Goal: Task Accomplishment & Management: Manage account settings

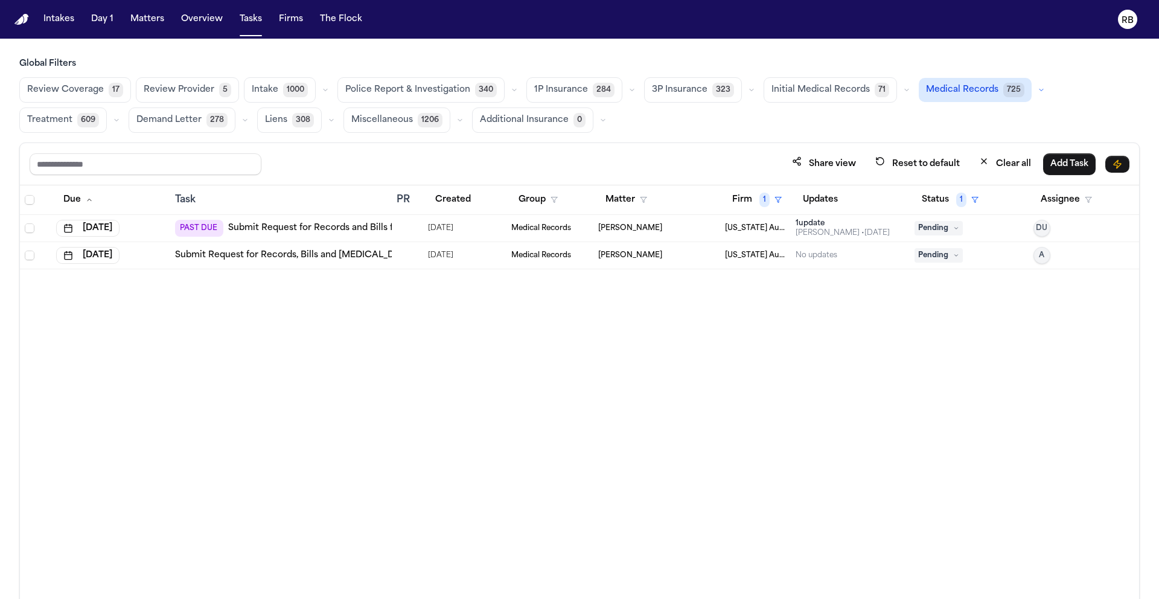
click at [652, 400] on div "Due Task PR Created Group Matter Firm 1 Updates Status 1 Assignee [DATE] PAST D…" at bounding box center [579, 418] width 1119 height 466
click at [690, 255] on div "[PERSON_NAME]" at bounding box center [656, 256] width 117 height 10
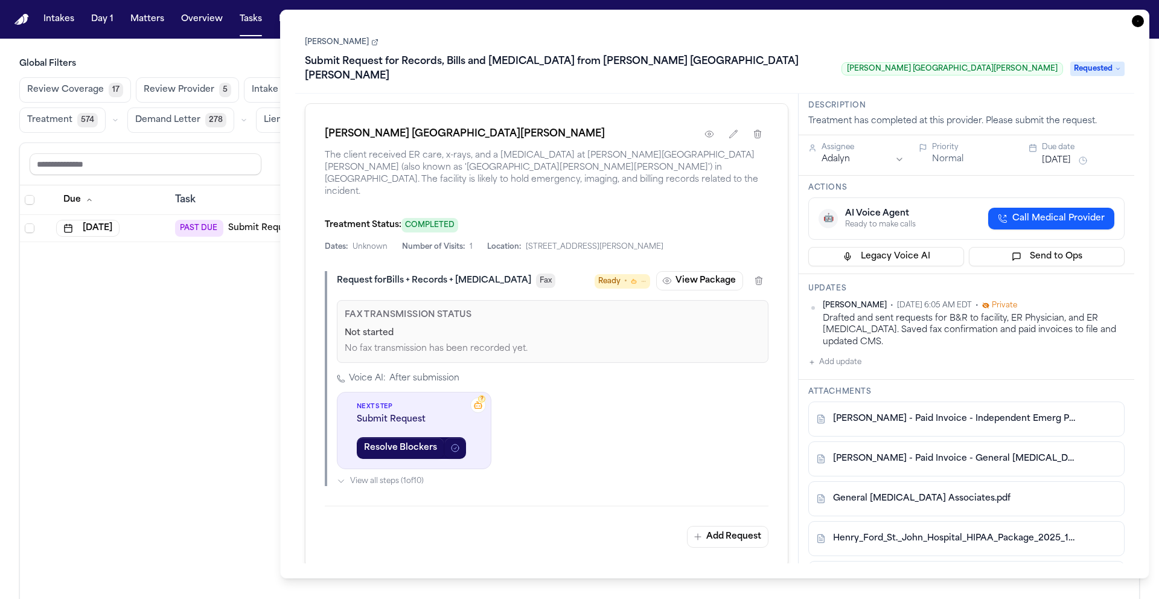
click at [369, 55] on h1 "Submit Request for Records, Bills and [MEDICAL_DATA] from [PERSON_NAME] [GEOGRA…" at bounding box center [568, 69] width 537 height 34
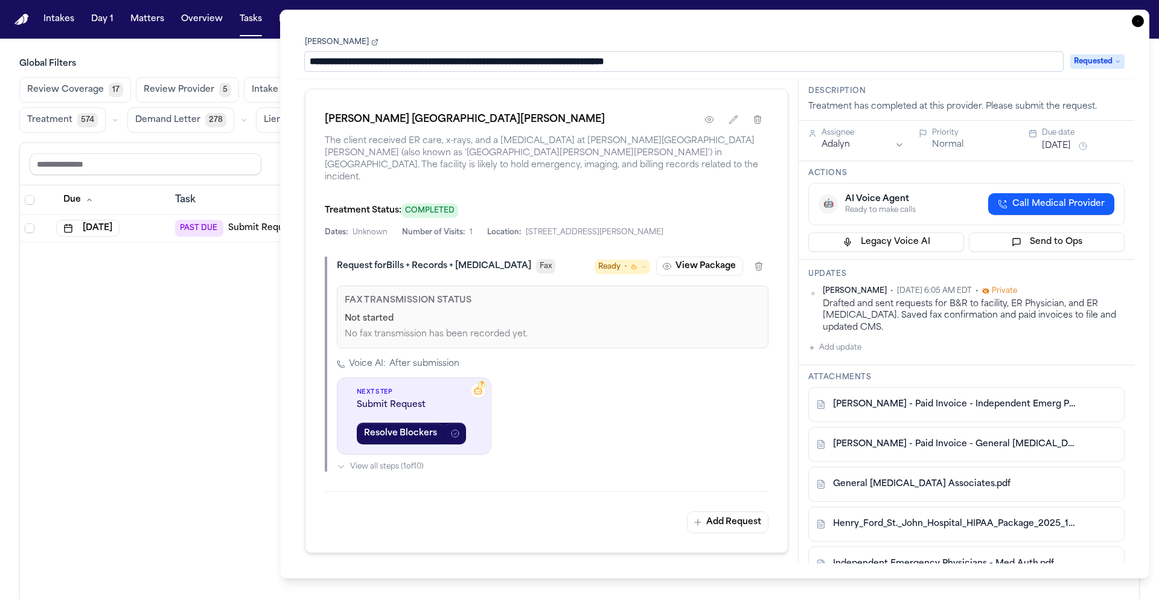
click at [343, 61] on input "**********" at bounding box center [684, 61] width 758 height 19
drag, startPoint x: 347, startPoint y: 60, endPoint x: 199, endPoint y: 61, distance: 148.5
click at [272, 57] on body "**********" at bounding box center [579, 299] width 1159 height 599
type input "**********"
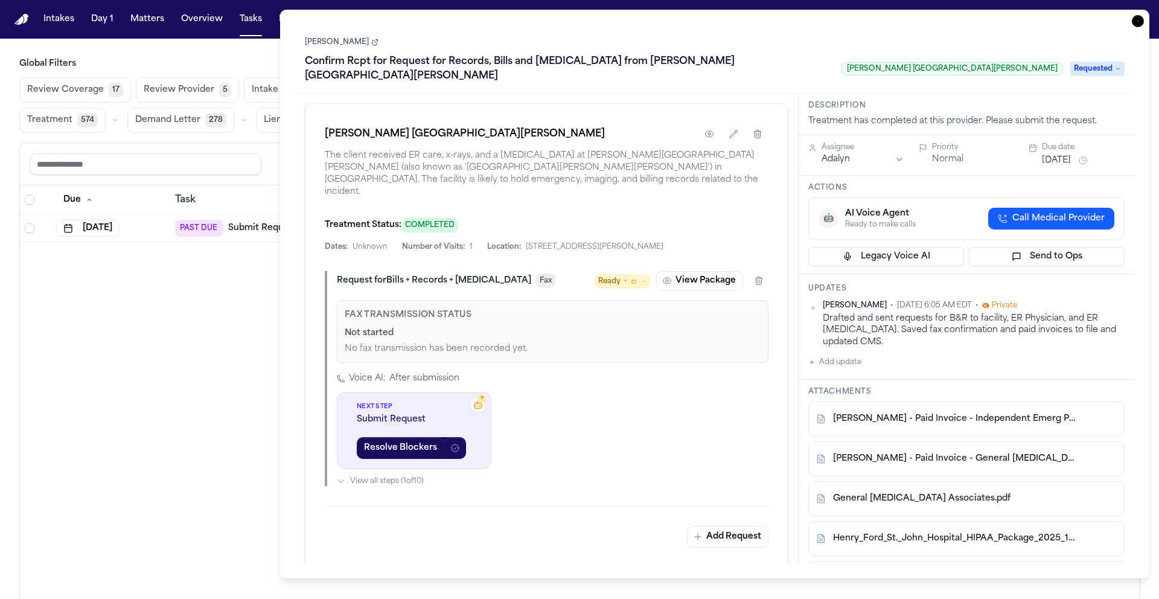
click at [289, 74] on div "Task Details [PERSON_NAME] Confirm Rcpt for Request for Records, Bills and [MED…" at bounding box center [714, 294] width 869 height 569
click at [1139, 21] on icon "button" at bounding box center [1138, 21] width 12 height 12
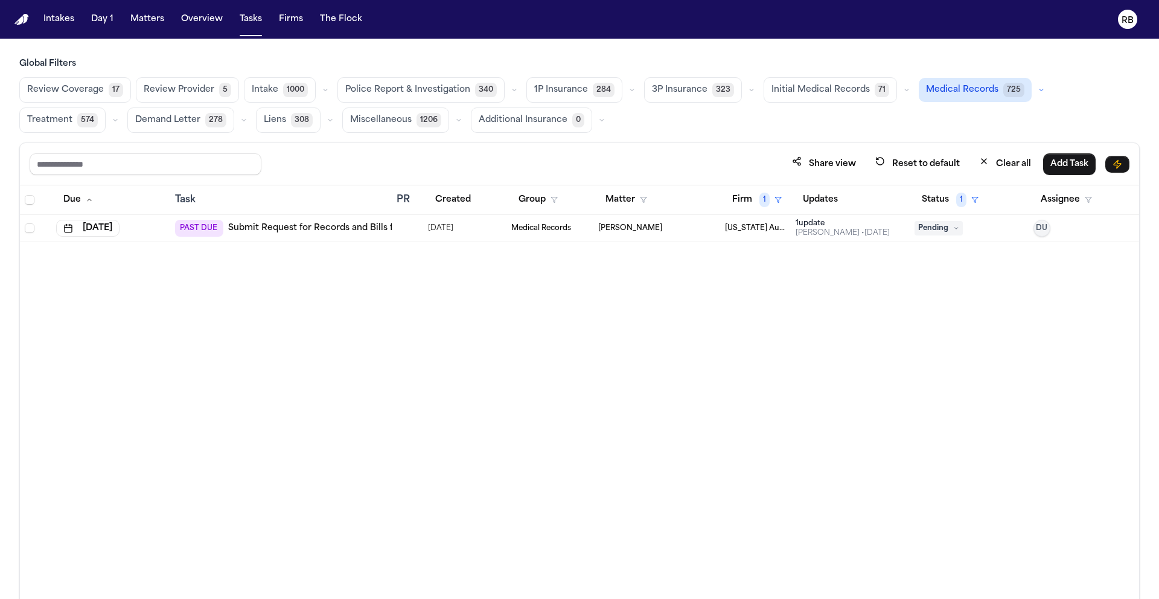
click at [462, 298] on div "Due Task PR Created Group Matter Firm 1 Updates Status 1 Assignee [DATE] PAST D…" at bounding box center [579, 418] width 1119 height 466
click at [471, 298] on div "Due Task PR Created Group Matter Firm 1 Updates Status 1 Assignee [DATE] PAST D…" at bounding box center [579, 418] width 1119 height 466
click at [735, 195] on button "Firm 1" at bounding box center [757, 200] width 64 height 22
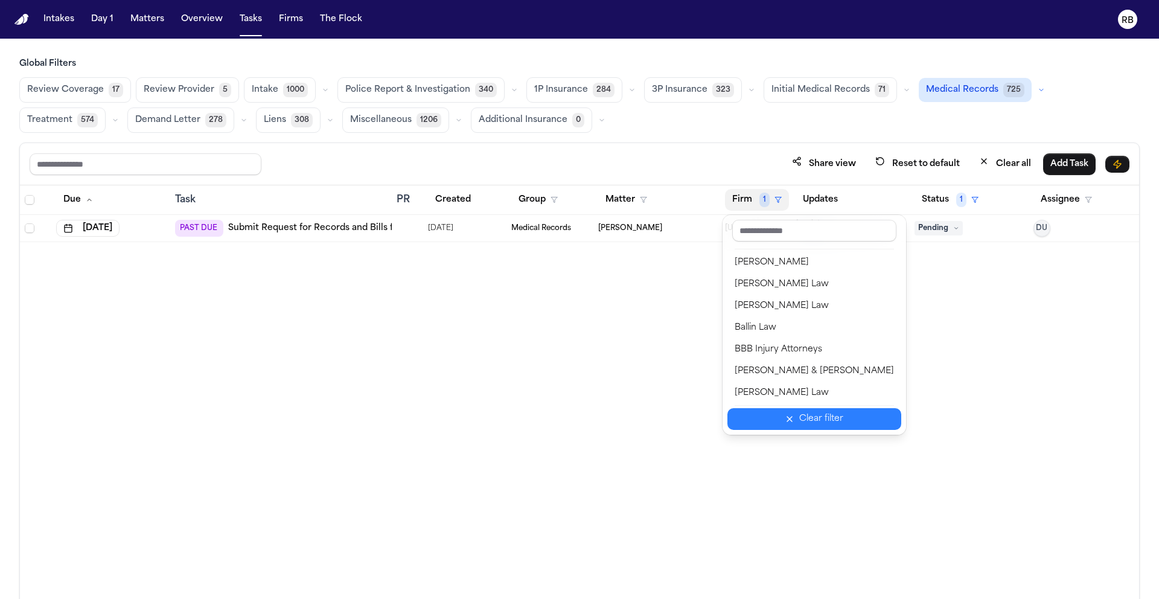
click at [805, 424] on div "Clear filter" at bounding box center [821, 419] width 44 height 14
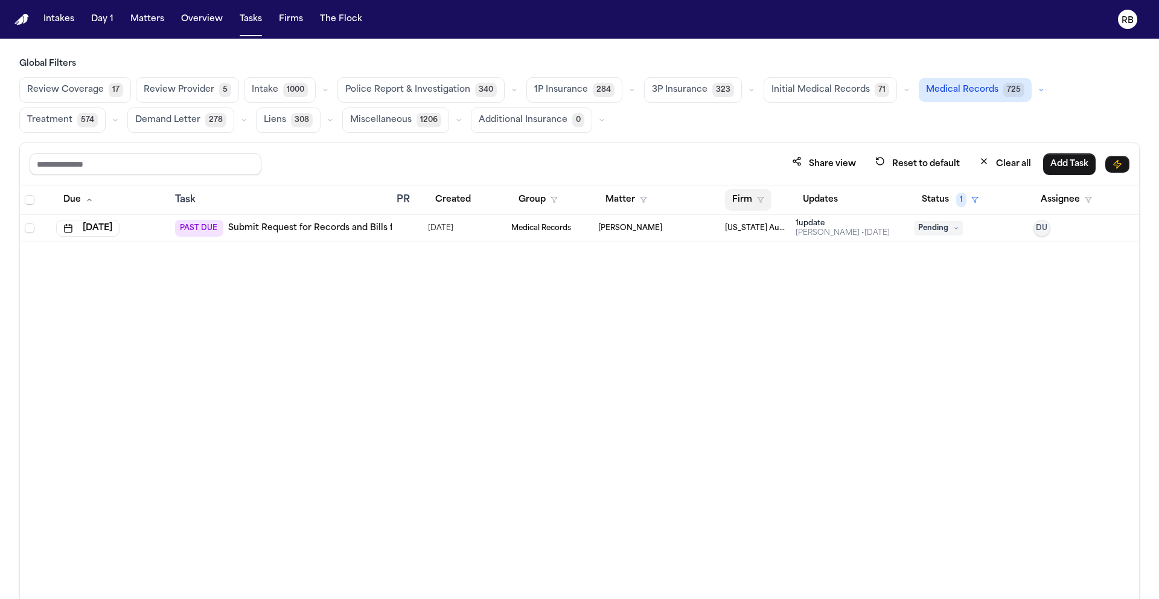
click at [737, 199] on button "Firm" at bounding box center [748, 200] width 46 height 22
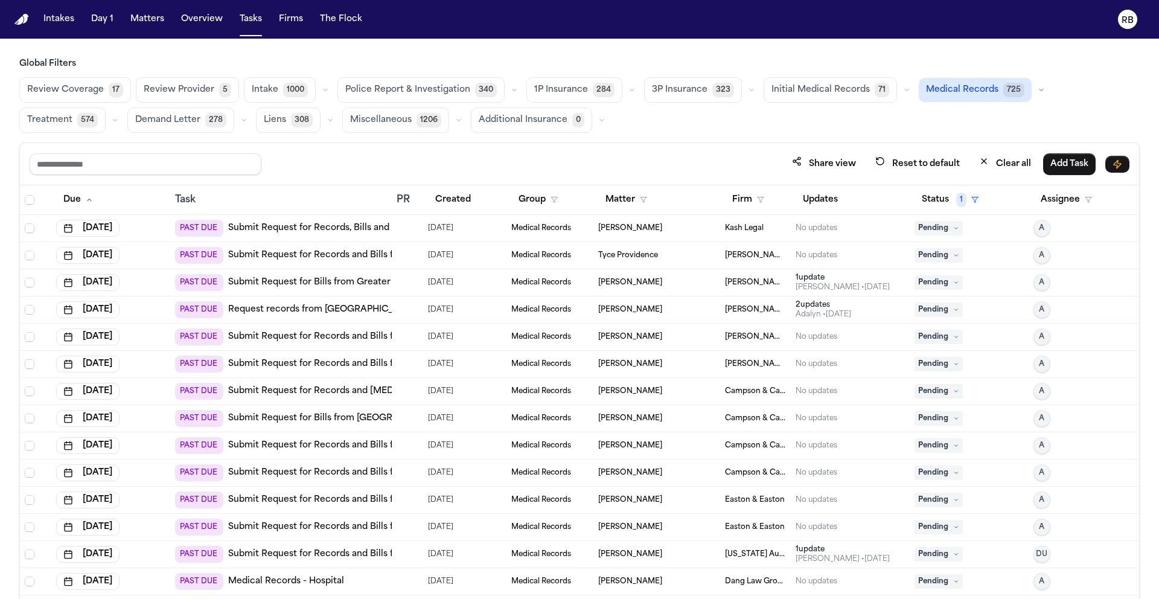
click at [761, 225] on div "Kash Legal" at bounding box center [756, 228] width 62 height 10
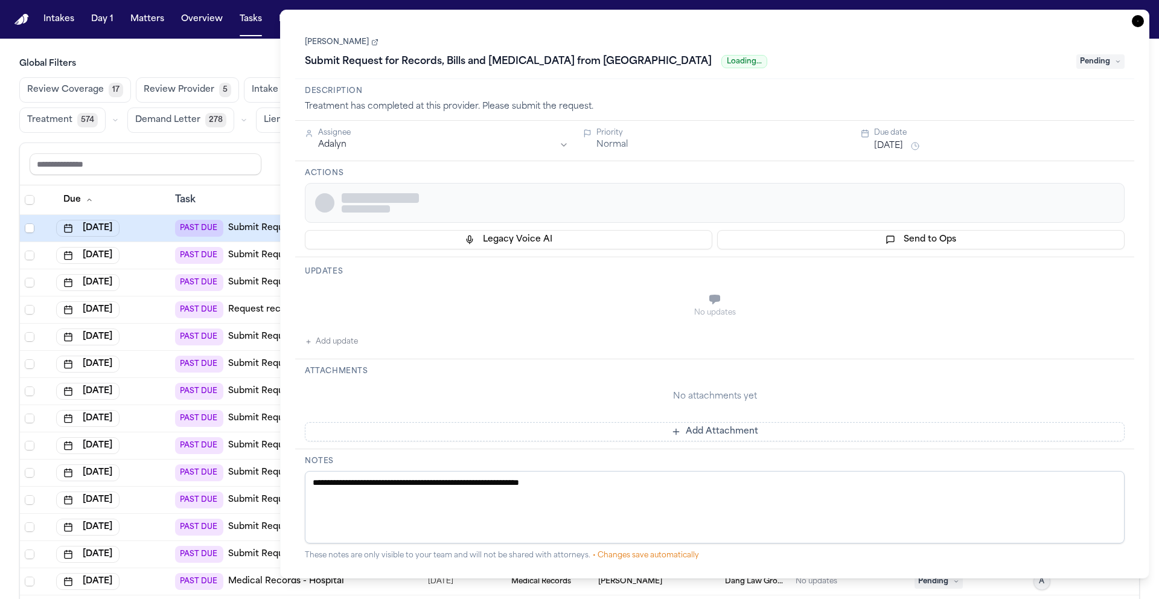
click at [731, 203] on div at bounding box center [728, 202] width 773 height 19
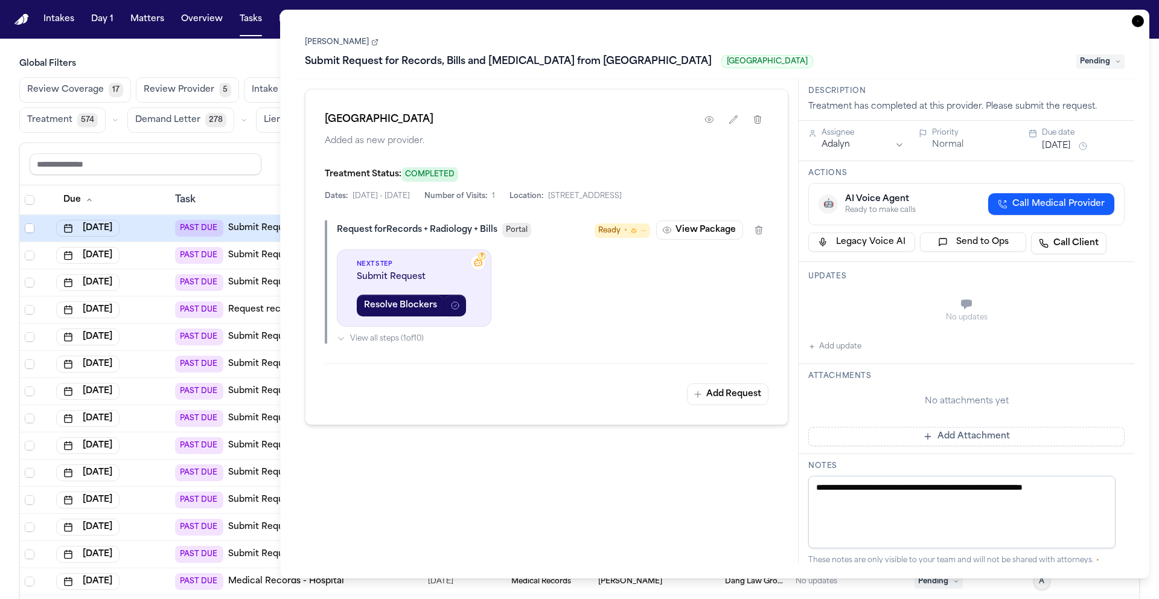
click at [1139, 23] on icon "button" at bounding box center [1138, 21] width 12 height 12
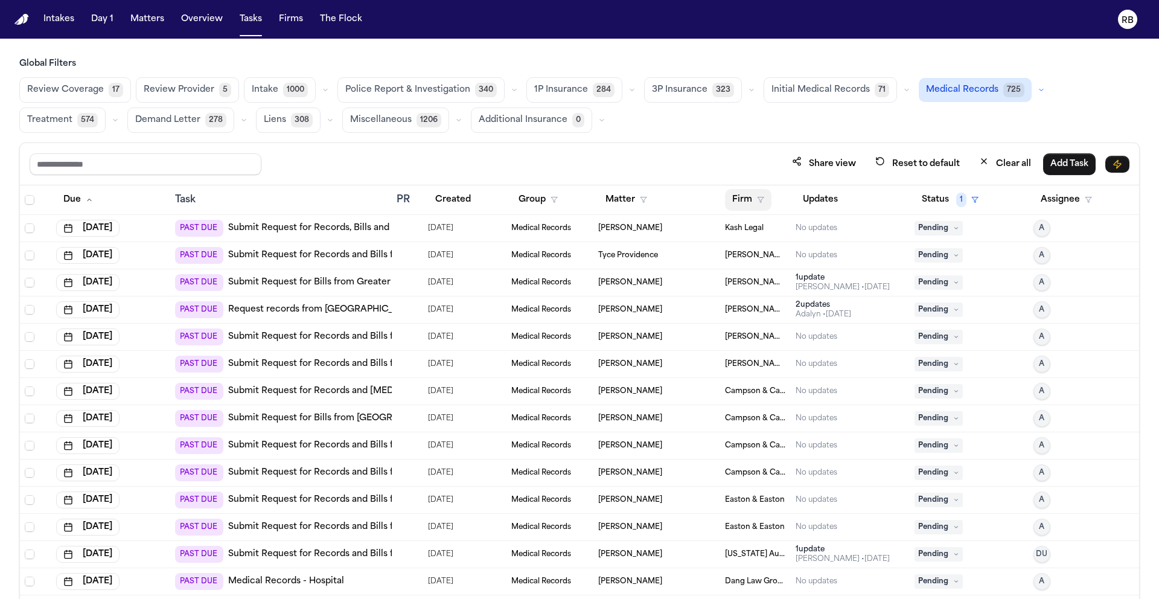
click at [743, 200] on button "Firm" at bounding box center [748, 200] width 46 height 22
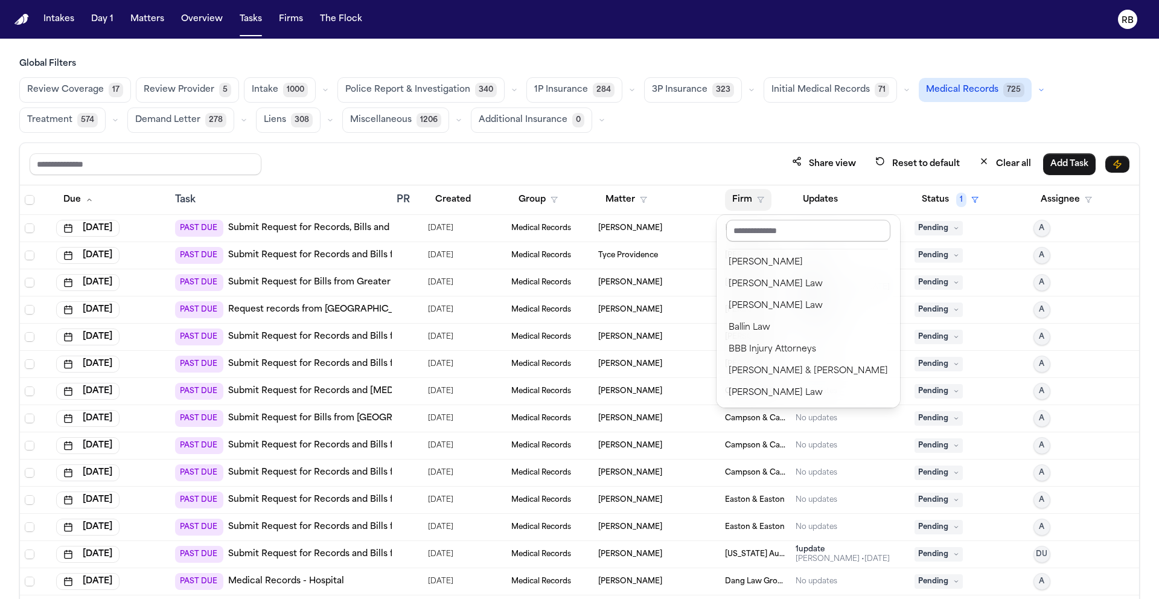
click at [753, 234] on input "text" at bounding box center [808, 231] width 164 height 22
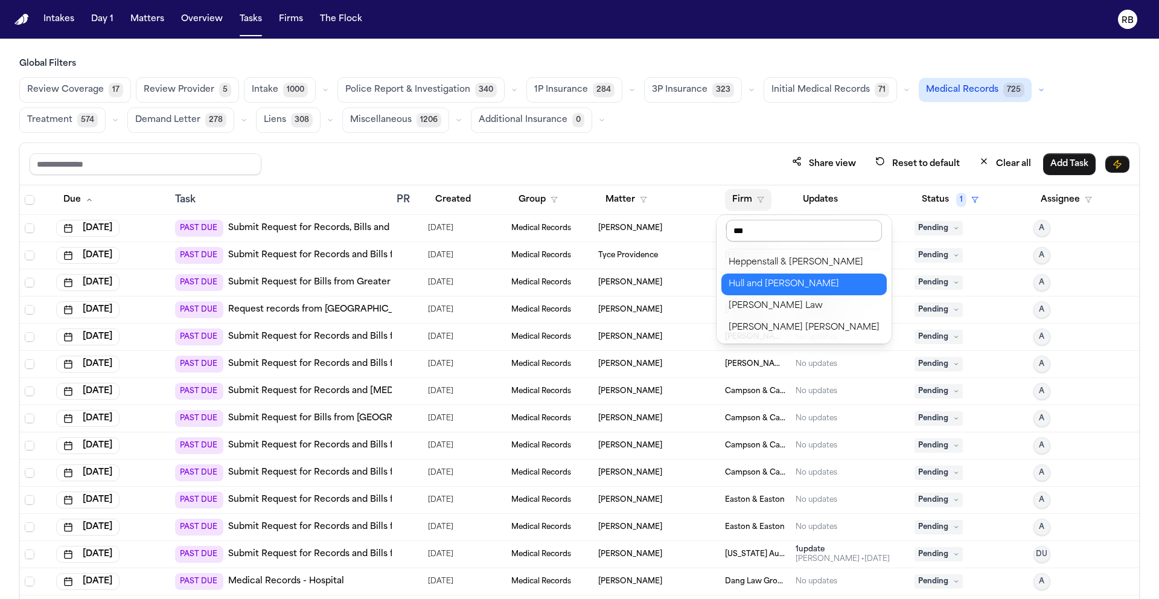
type input "****"
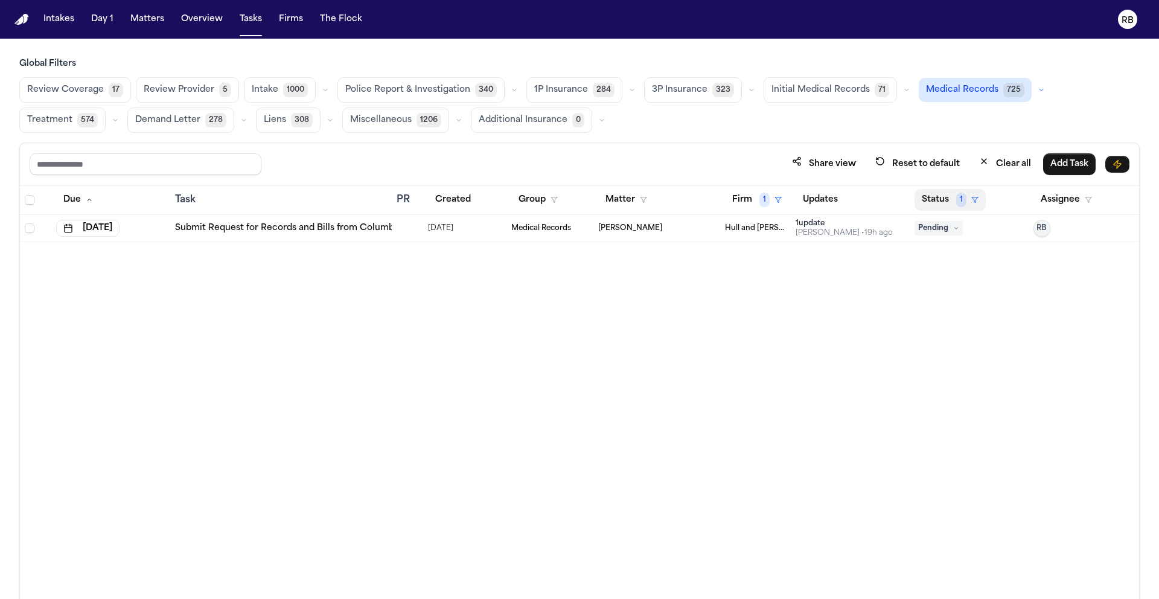
click at [923, 194] on button "Status 1" at bounding box center [950, 200] width 71 height 22
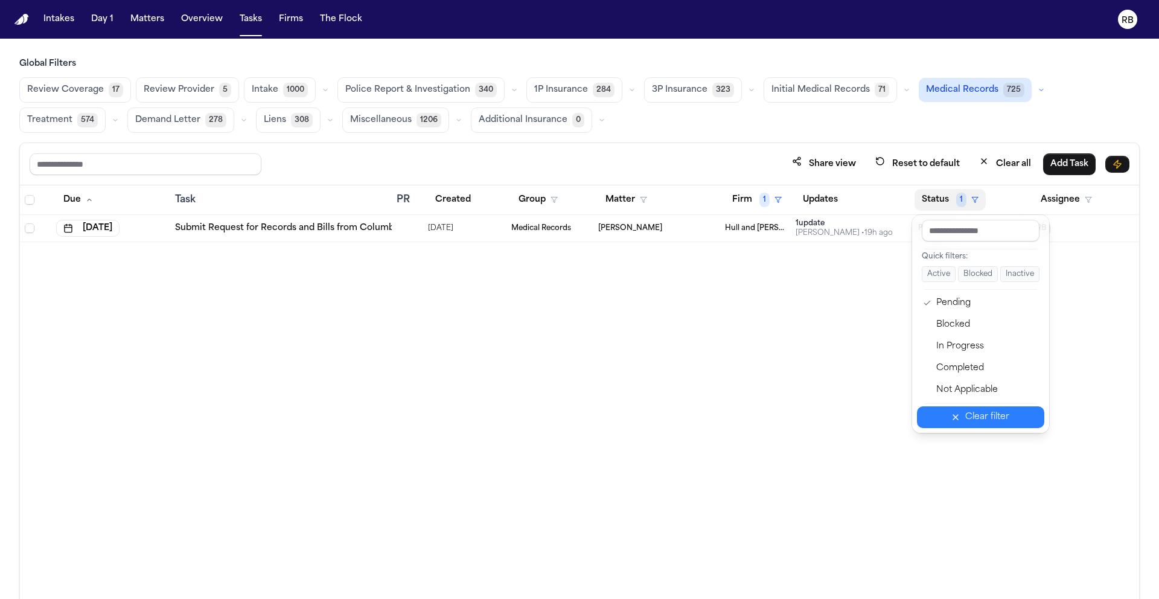
click at [983, 412] on div "Clear filter" at bounding box center [987, 417] width 44 height 14
